Goal: Check status: Check status

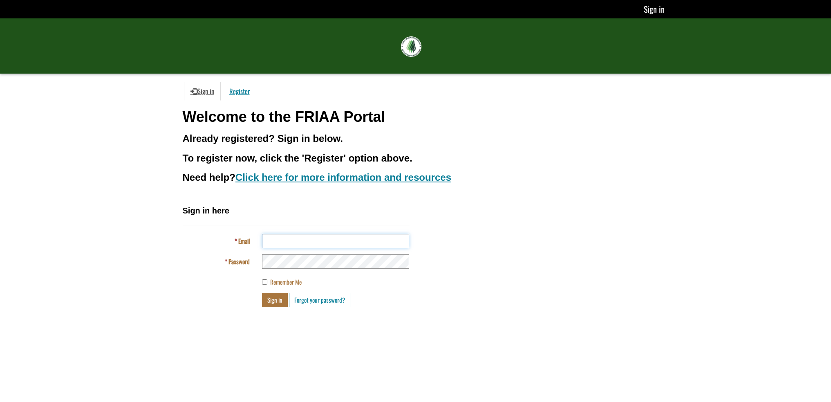
type input "**********"
click at [272, 303] on button "Sign in" at bounding box center [275, 300] width 26 height 14
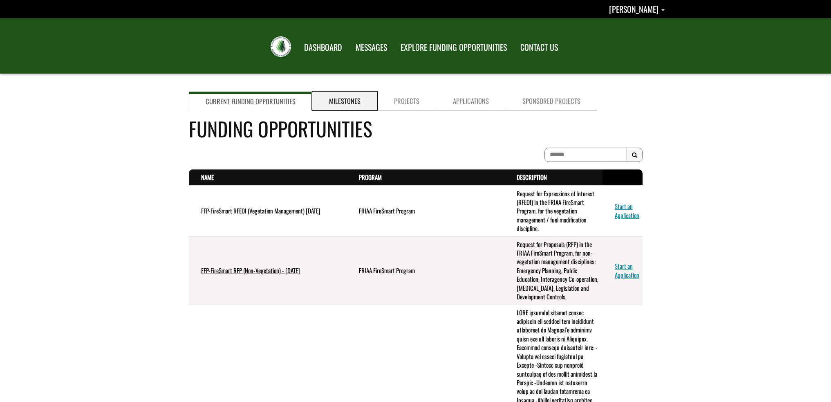
click at [335, 99] on link "Milestones" at bounding box center [344, 101] width 65 height 19
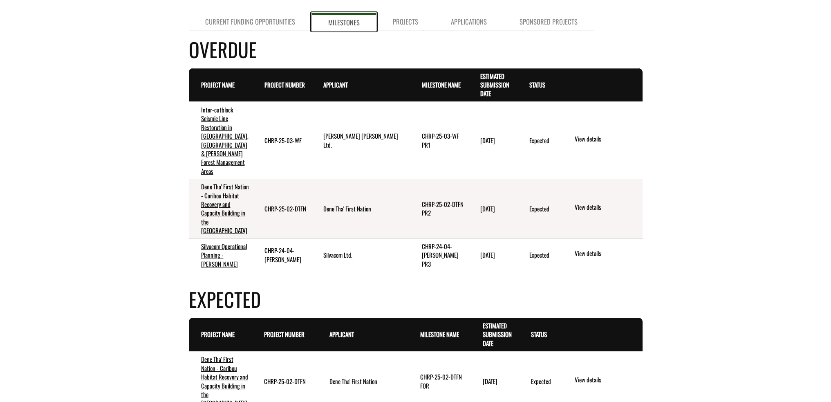
scroll to position [82, 0]
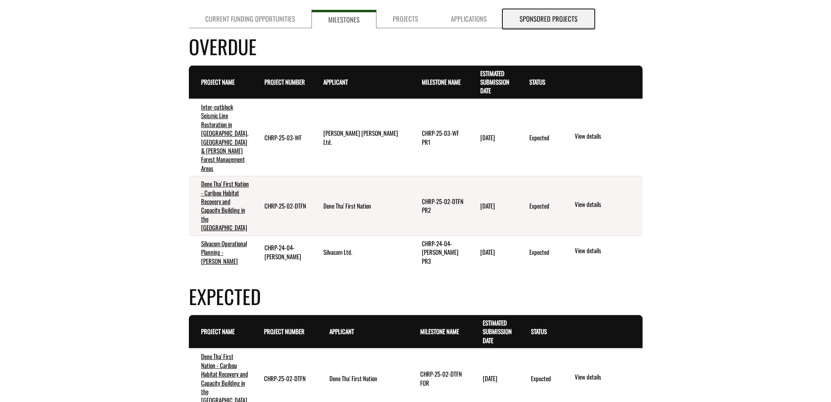
click at [522, 18] on link "Sponsored Projects" at bounding box center [548, 19] width 91 height 18
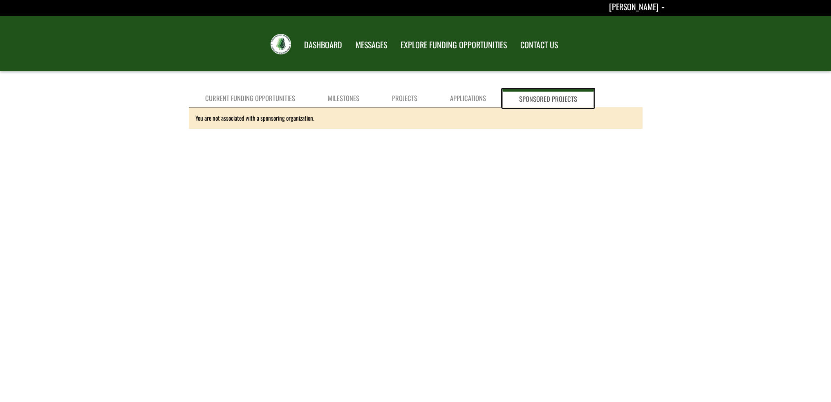
scroll to position [0, 0]
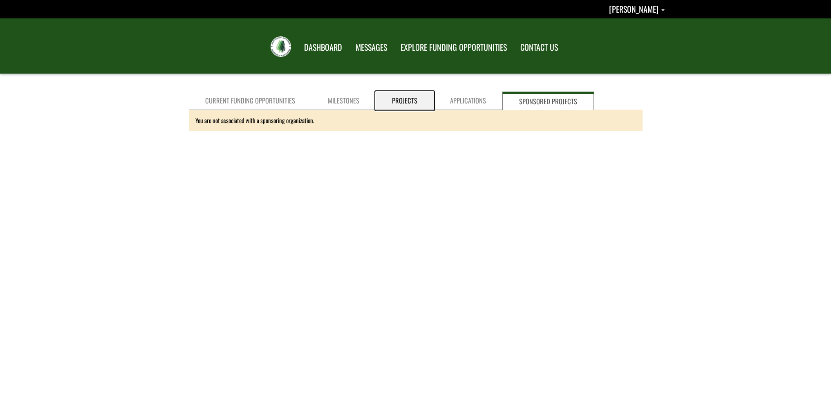
click at [382, 103] on link "Projects" at bounding box center [405, 101] width 58 height 18
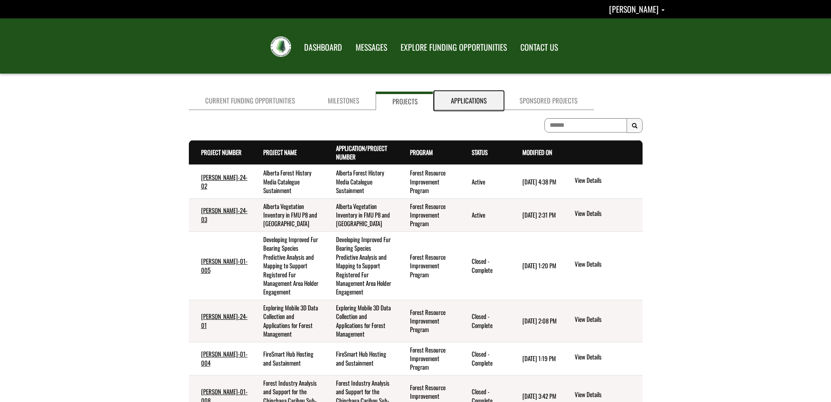
click at [469, 101] on link "Applications" at bounding box center [469, 101] width 69 height 18
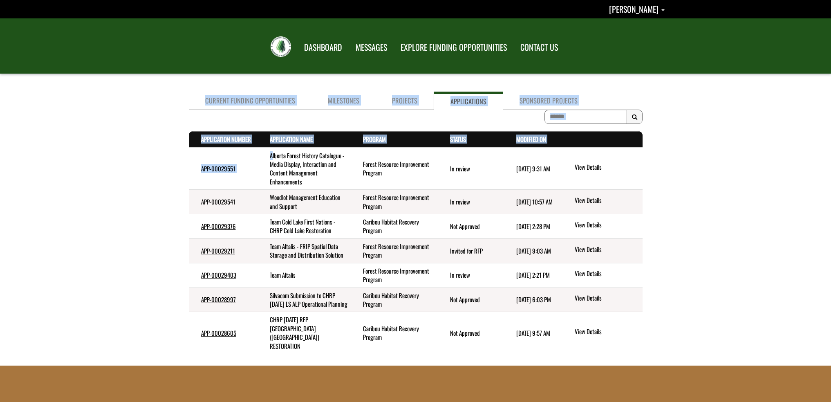
drag, startPoint x: 309, startPoint y: 165, endPoint x: 675, endPoint y: 162, distance: 366.8
click at [675, 162] on div "Current Funding Opportunities Milestones Projects Applications Sponsored Projec…" at bounding box center [415, 226] width 831 height 277
click at [582, 167] on link "View Details" at bounding box center [607, 167] width 64 height 11
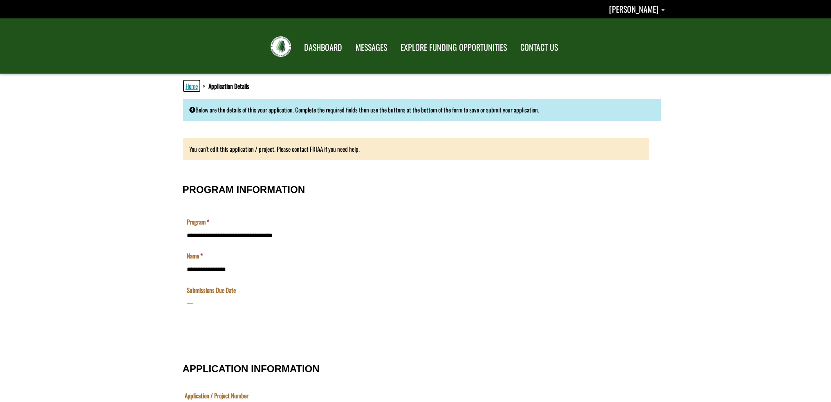
click at [188, 88] on link "Home" at bounding box center [192, 86] width 16 height 11
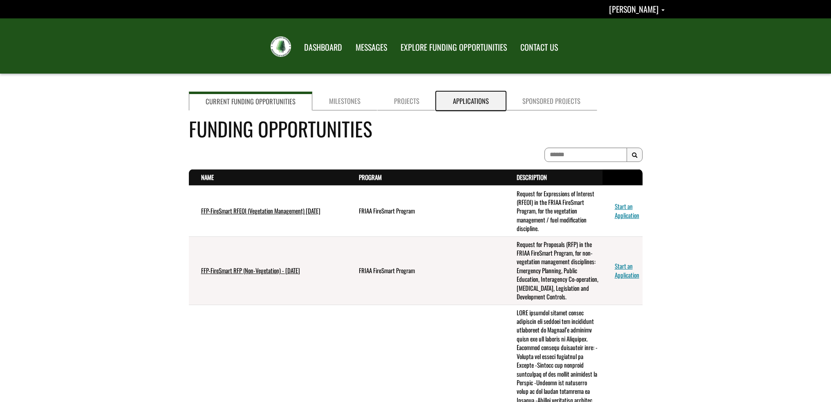
click at [473, 101] on link "Applications" at bounding box center [471, 101] width 70 height 19
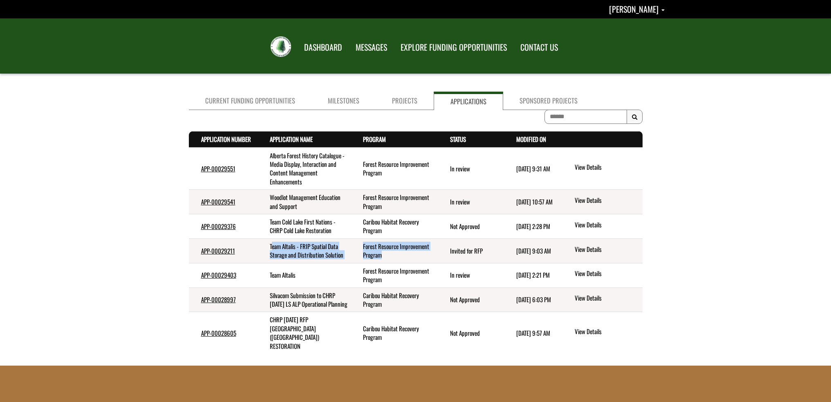
drag, startPoint x: 273, startPoint y: 246, endPoint x: 403, endPoint y: 263, distance: 131.2
click at [403, 263] on tr "APP-00029211 Team Altalis - FRIP Spatial Data Storage and Distribution Solution…" at bounding box center [416, 250] width 454 height 25
click at [404, 263] on td "Forest Resource Improvement Program" at bounding box center [394, 250] width 87 height 25
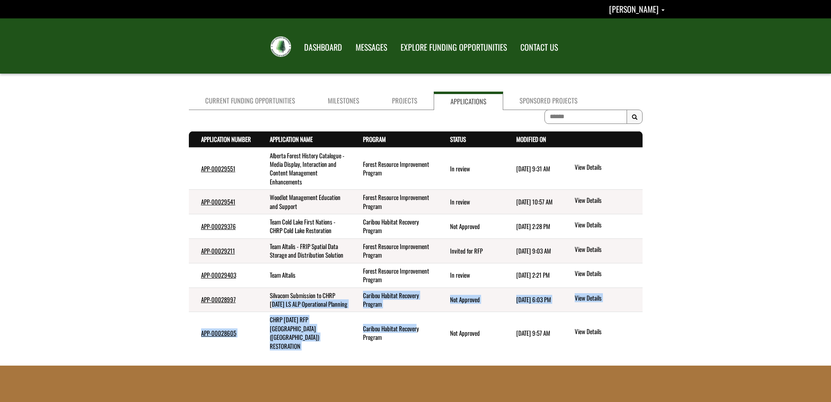
drag, startPoint x: 274, startPoint y: 311, endPoint x: 414, endPoint y: 336, distance: 142.8
click at [414, 336] on tbody "APP-00029551 Alberta Forest History Catalogue - Media Display, Interaction and …" at bounding box center [416, 251] width 454 height 206
click at [416, 312] on td "Caribou Habitat Recovery Program" at bounding box center [394, 299] width 87 height 25
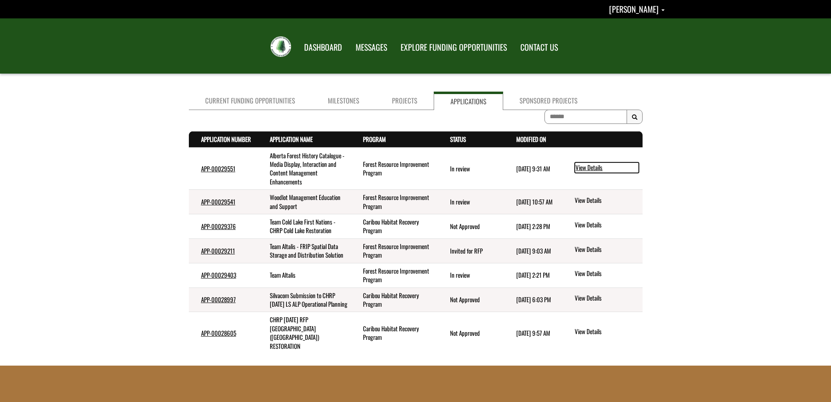
click at [593, 168] on link "View Details" at bounding box center [607, 167] width 64 height 11
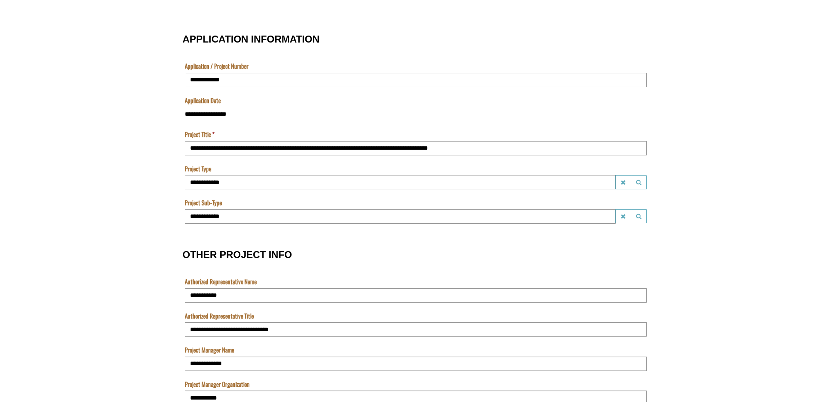
scroll to position [325, 0]
